Goal: Task Accomplishment & Management: Check status

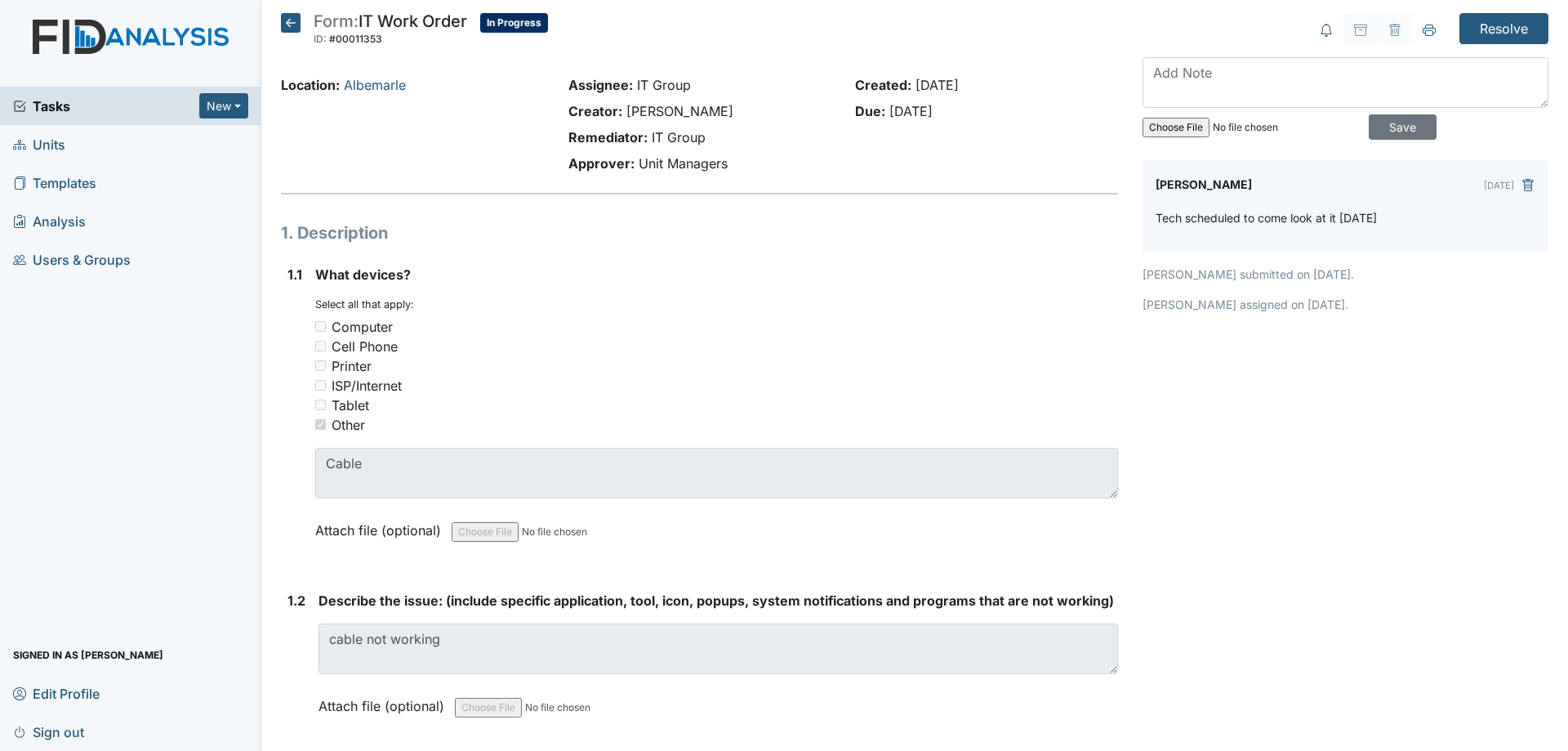
click at [302, 23] on h5 "Form: IT Work Order ID: #00011353 In Progress Autosaving..." at bounding box center [414, 30] width 267 height 36
click at [296, 23] on icon at bounding box center [290, 22] width 19 height 19
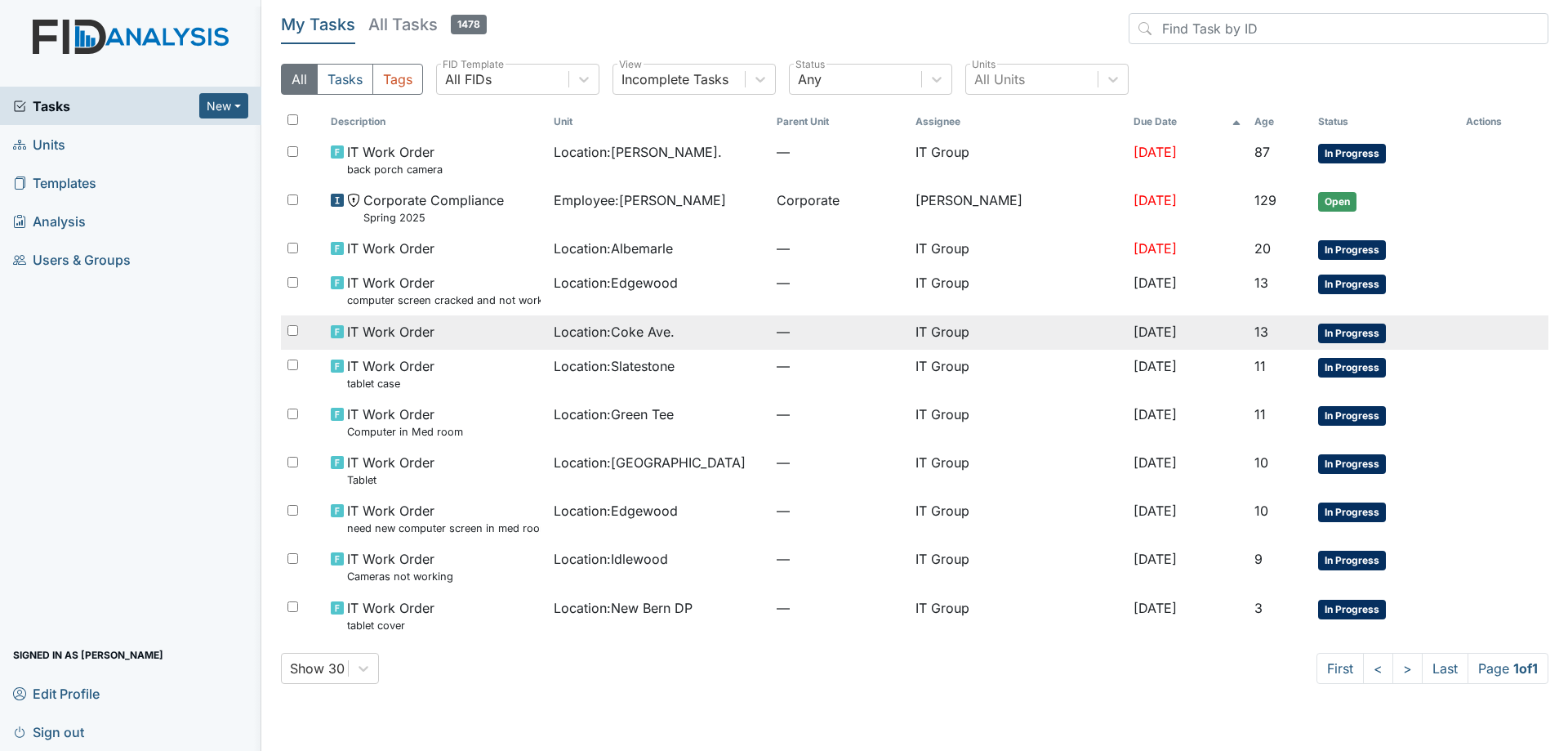
click at [731, 331] on div "Location : Coke Ave." at bounding box center [659, 331] width 210 height 19
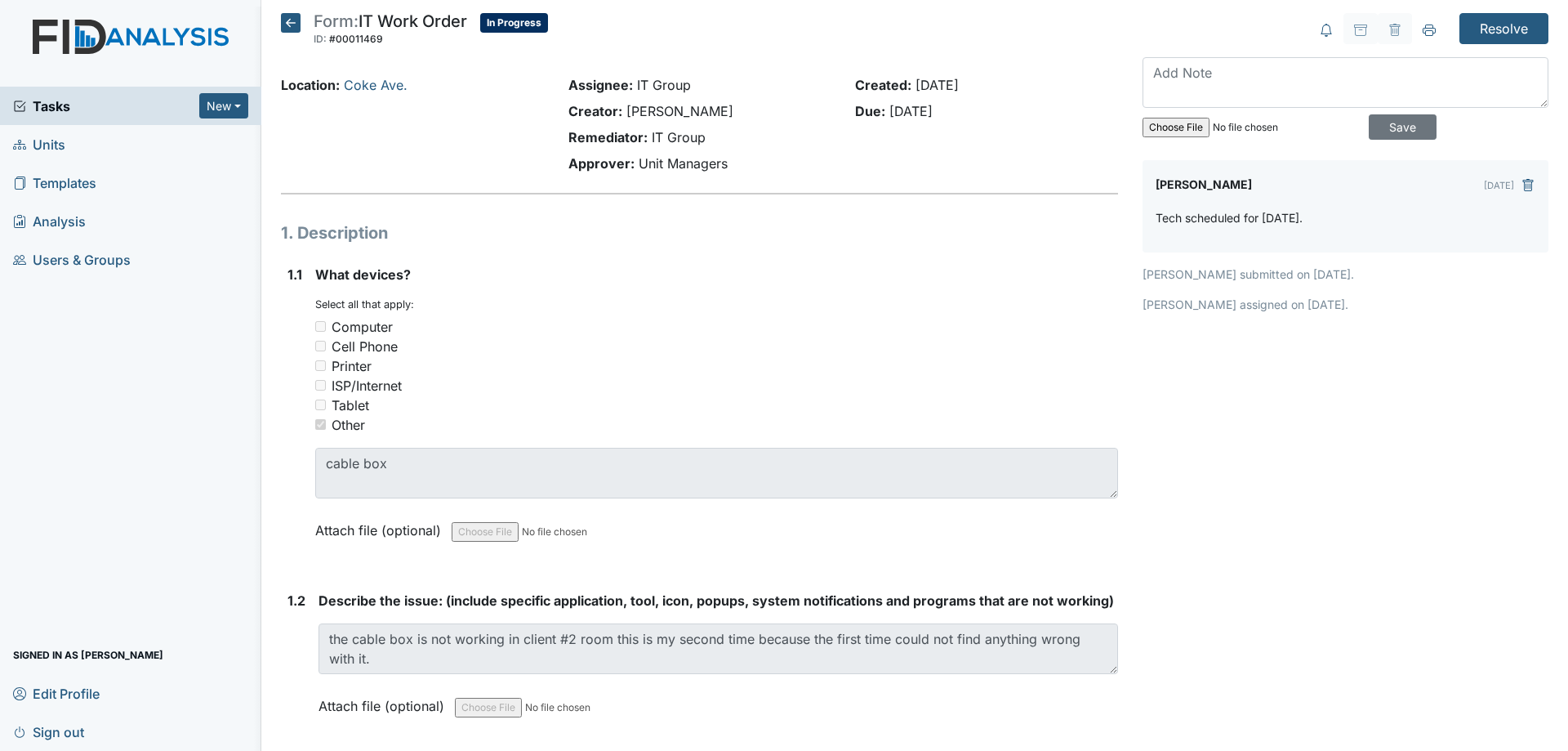
click at [295, 27] on icon at bounding box center [290, 22] width 19 height 19
